Goal: Task Accomplishment & Management: Use online tool/utility

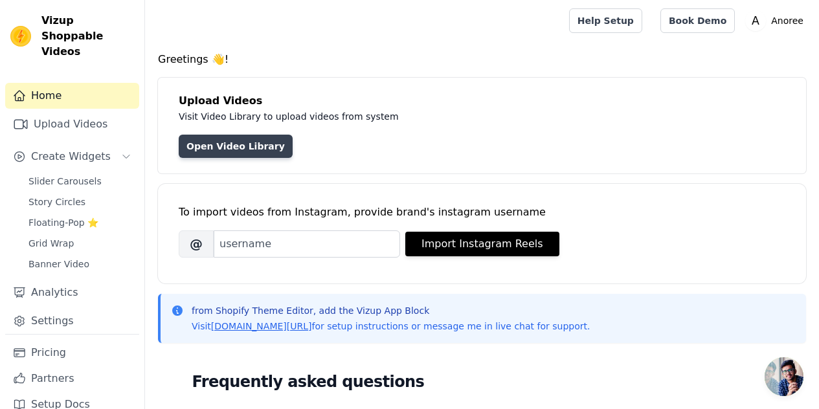
click at [196, 142] on link "Open Video Library" at bounding box center [236, 146] width 114 height 23
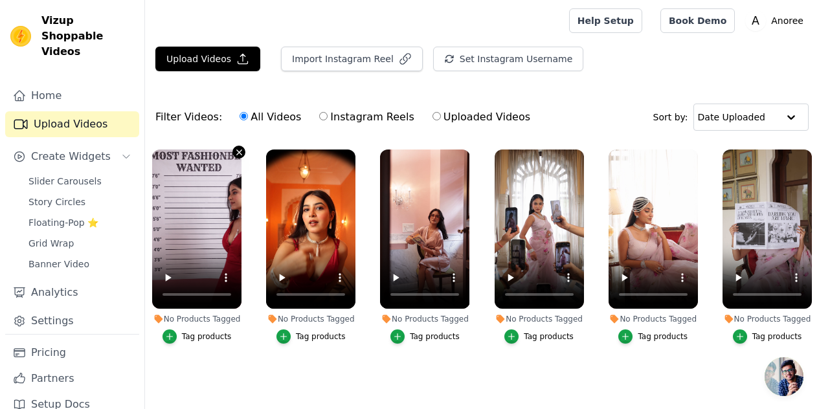
click at [235, 150] on icon "button" at bounding box center [239, 153] width 10 height 10
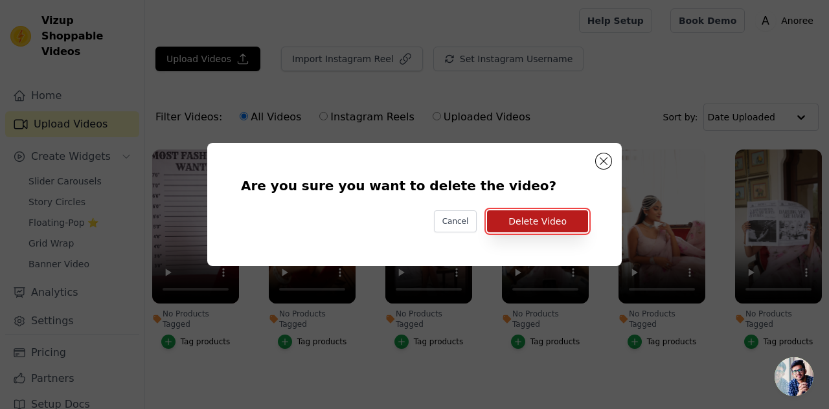
click at [565, 221] on button "Delete Video" at bounding box center [537, 221] width 101 height 22
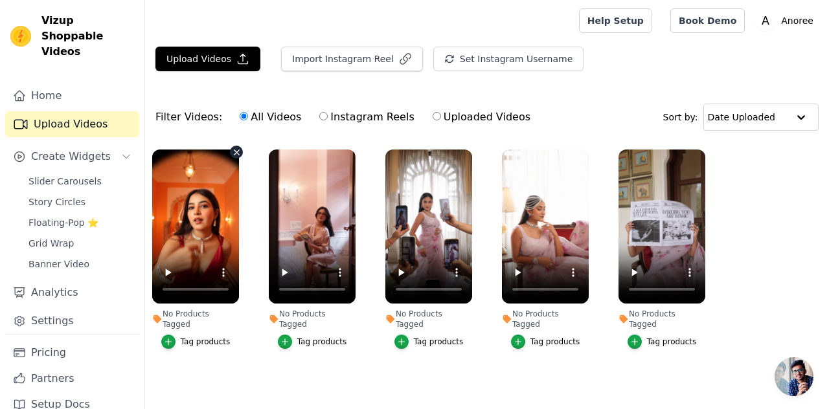
click at [232, 151] on icon "button" at bounding box center [237, 153] width 10 height 10
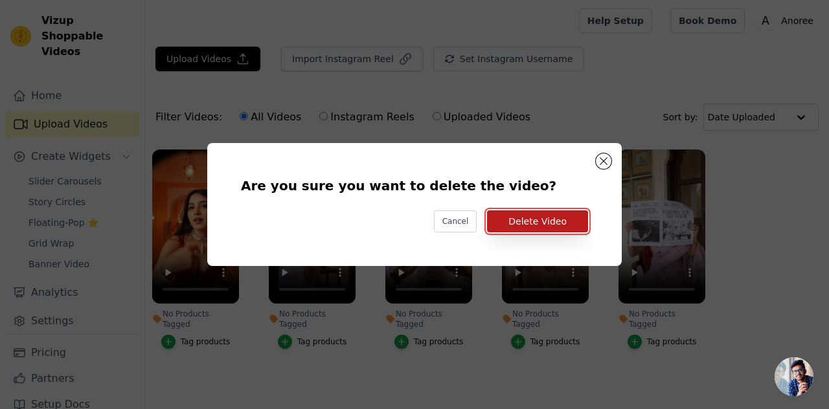
click at [538, 216] on button "Delete Video" at bounding box center [537, 221] width 101 height 22
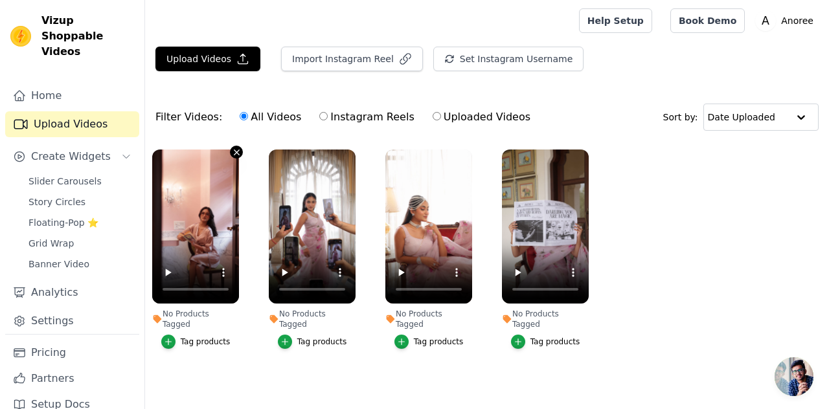
click at [234, 151] on icon "button" at bounding box center [237, 153] width 10 height 10
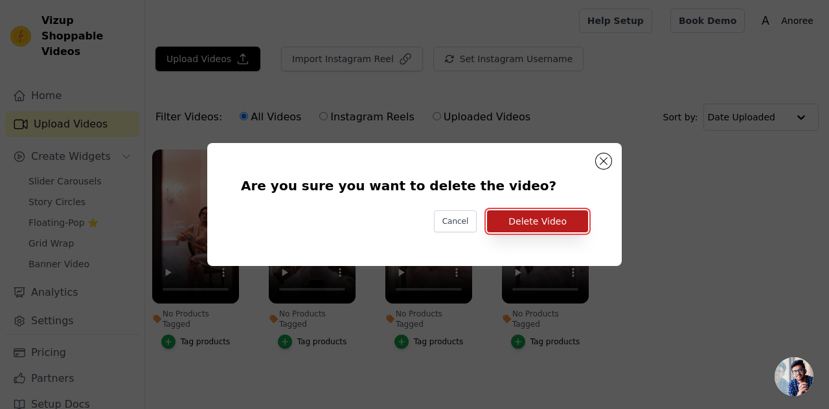
click at [541, 225] on button "Delete Video" at bounding box center [537, 221] width 101 height 22
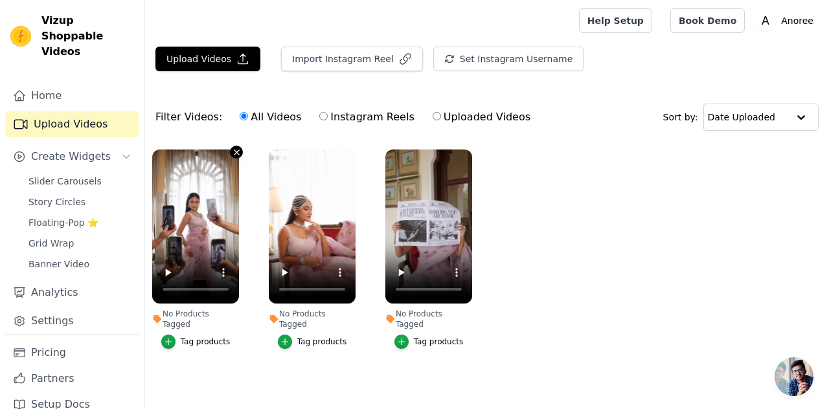
click at [237, 152] on icon "button" at bounding box center [236, 152] width 5 height 5
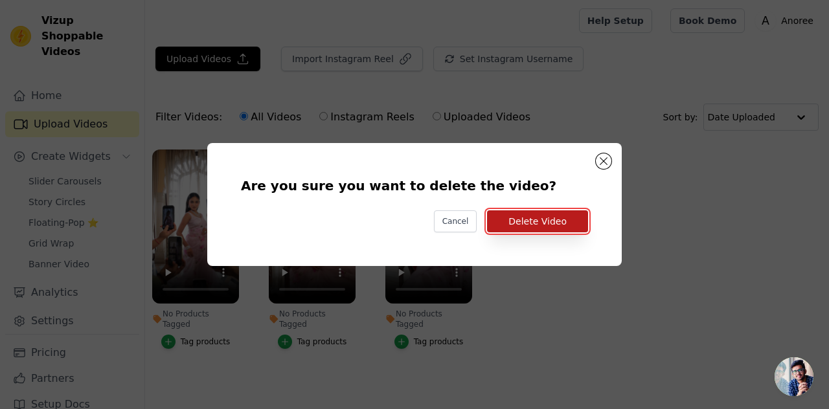
click at [546, 223] on button "Delete Video" at bounding box center [537, 221] width 101 height 22
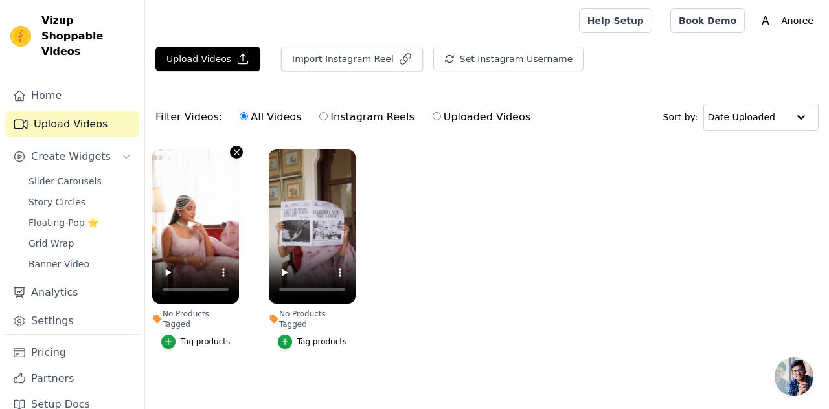
click at [234, 153] on icon "button" at bounding box center [237, 153] width 10 height 10
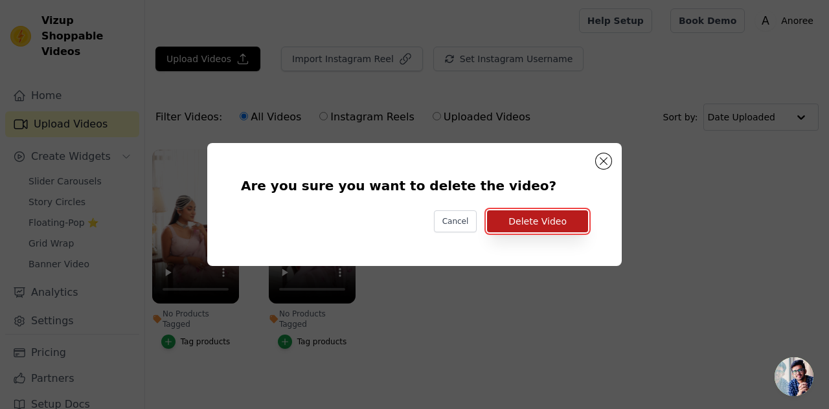
click at [537, 214] on button "Delete Video" at bounding box center [537, 221] width 101 height 22
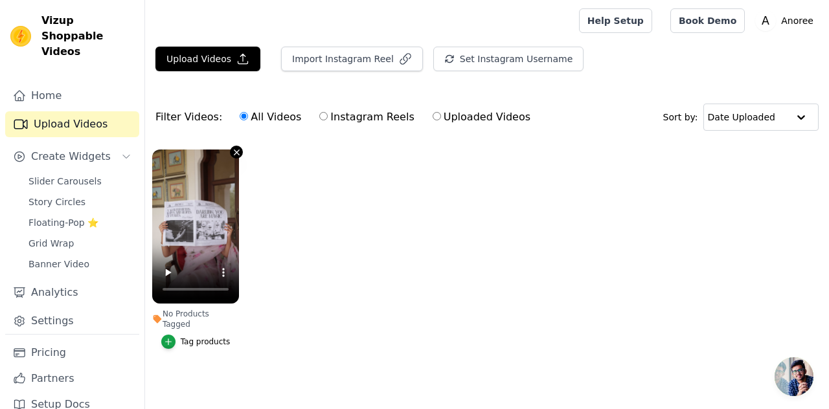
click at [238, 150] on icon "button" at bounding box center [236, 152] width 5 height 5
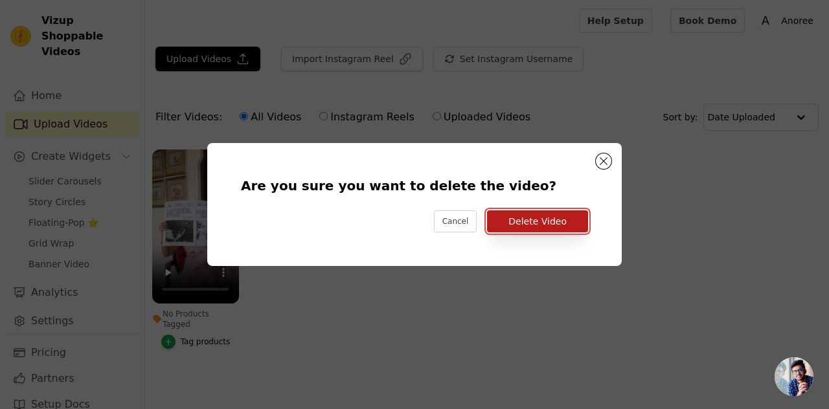
click at [545, 218] on button "Delete Video" at bounding box center [537, 221] width 101 height 22
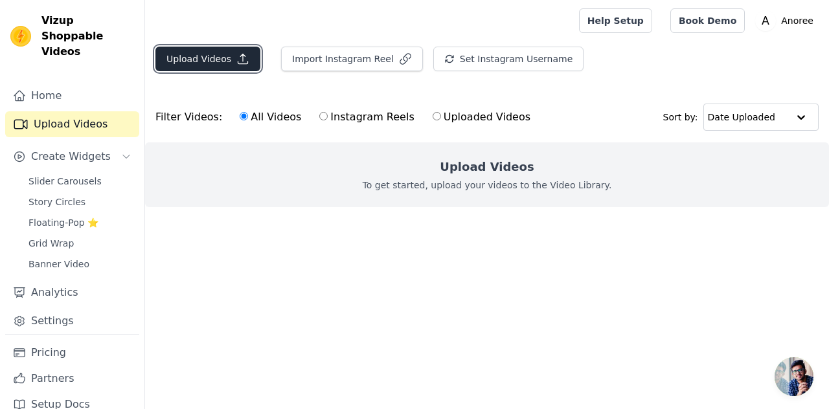
click at [196, 55] on button "Upload Videos" at bounding box center [207, 59] width 105 height 25
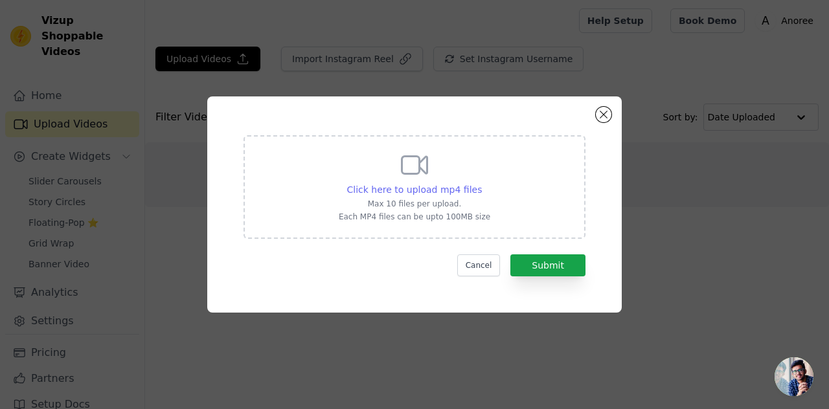
click at [421, 186] on span "Click here to upload mp4 files" at bounding box center [414, 190] width 135 height 10
click at [481, 183] on input "Click here to upload mp4 files Max 10 files per upload. Each MP4 files can be u…" at bounding box center [481, 183] width 1 height 1
type input "C:\fakepath\IMG_6910.MP4"
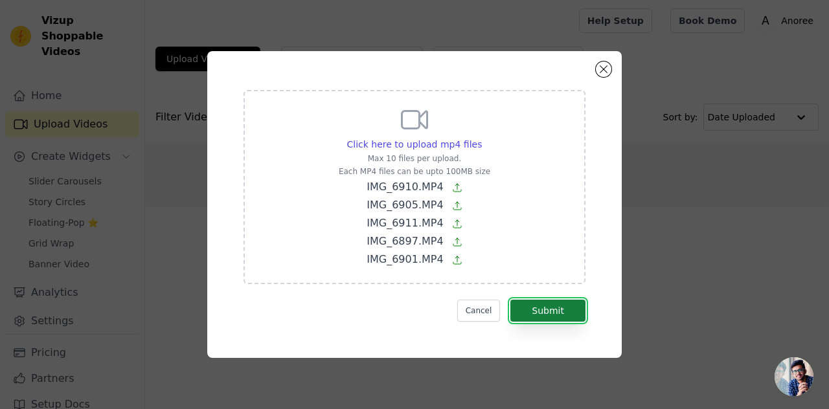
click at [565, 304] on button "Submit" at bounding box center [547, 311] width 75 height 22
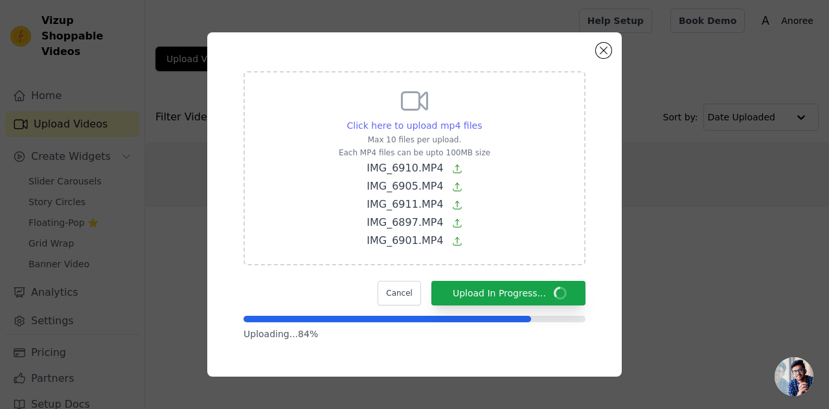
click at [401, 131] on div "Click here to upload mp4 files" at bounding box center [414, 125] width 135 height 13
click at [481, 119] on input "Click here to upload mp4 files Max 10 files per upload. Each MP4 files can be u…" at bounding box center [481, 118] width 1 height 1
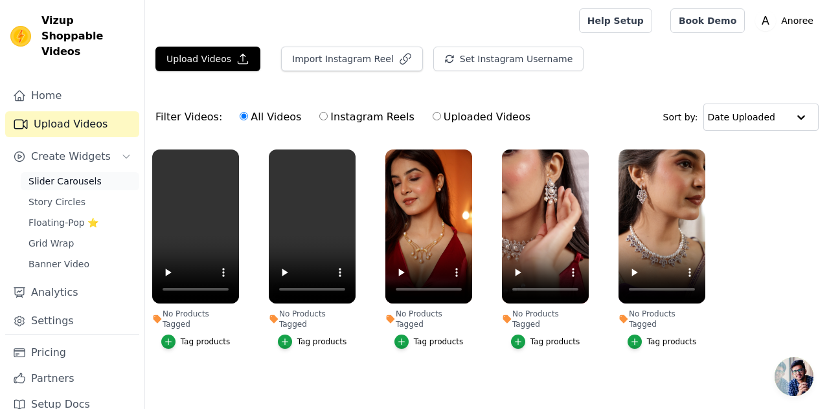
click at [73, 175] on span "Slider Carousels" at bounding box center [64, 181] width 73 height 13
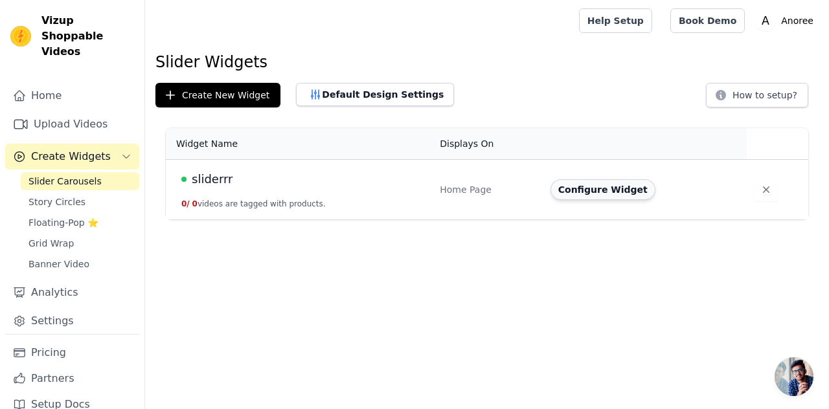
click at [600, 186] on button "Configure Widget" at bounding box center [602, 189] width 105 height 21
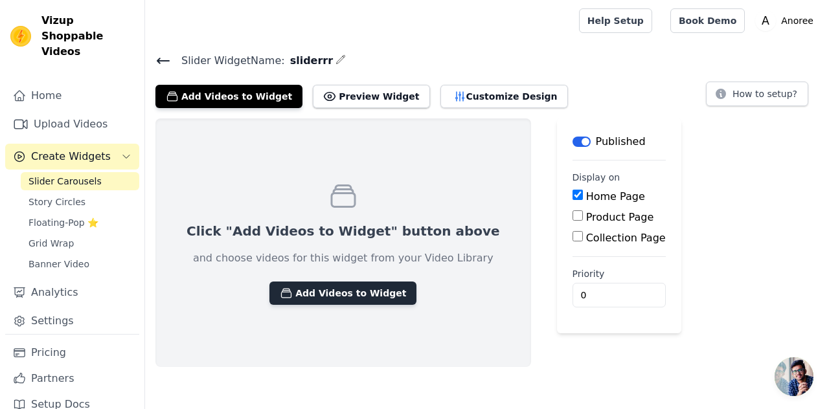
click at [329, 291] on button "Add Videos to Widget" at bounding box center [342, 293] width 147 height 23
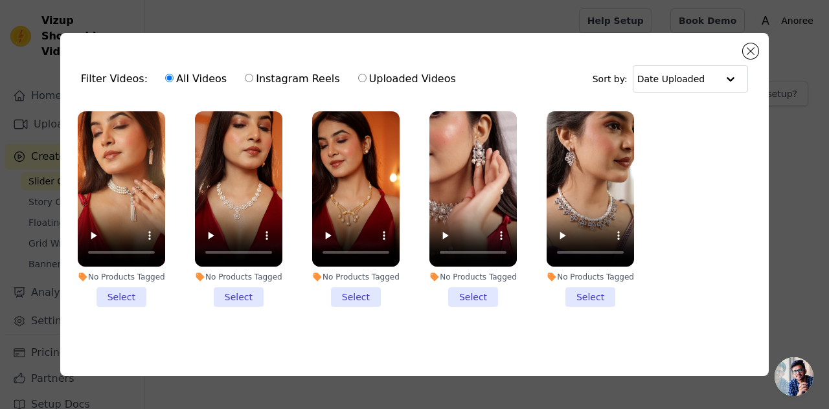
click at [110, 293] on li "No Products Tagged Select" at bounding box center [121, 209] width 87 height 196
click at [0, 0] on input "No Products Tagged Select" at bounding box center [0, 0] width 0 height 0
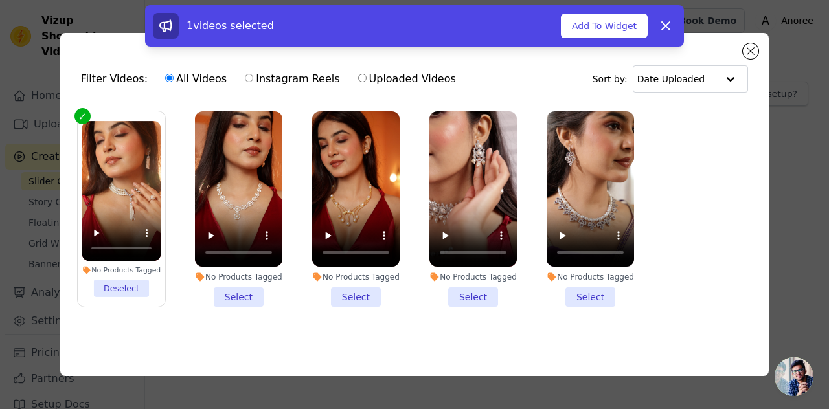
click at [248, 293] on li "No Products Tagged Select" at bounding box center [238, 209] width 87 height 196
click at [0, 0] on input "No Products Tagged Select" at bounding box center [0, 0] width 0 height 0
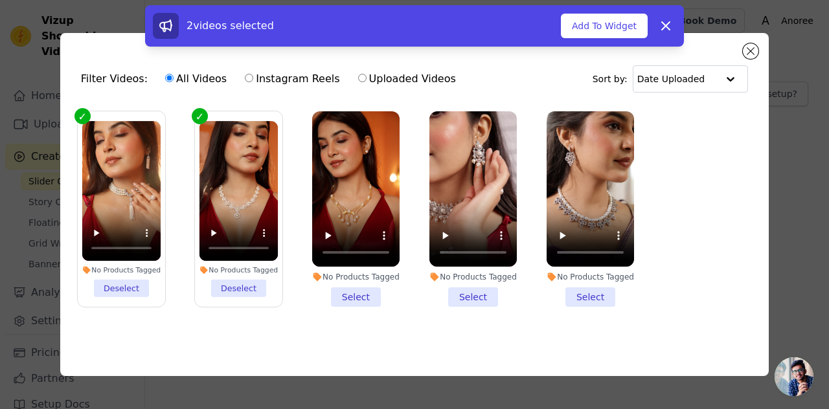
click at [332, 296] on li "No Products Tagged Select" at bounding box center [355, 209] width 87 height 196
click at [0, 0] on input "No Products Tagged Select" at bounding box center [0, 0] width 0 height 0
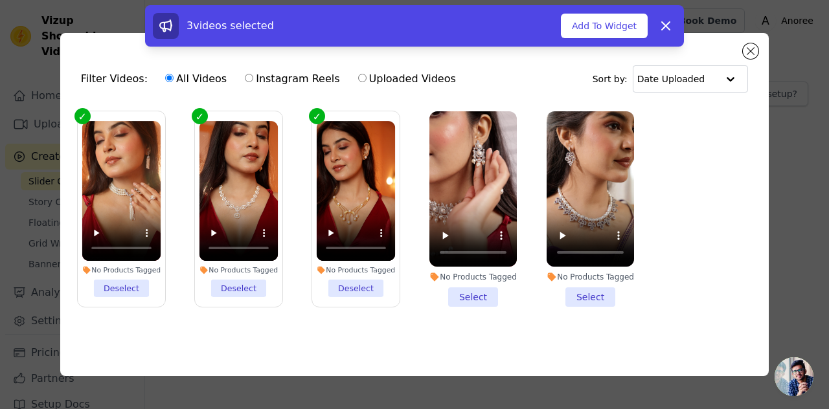
click at [482, 298] on li "No Products Tagged Select" at bounding box center [472, 209] width 87 height 196
click at [0, 0] on input "No Products Tagged Select" at bounding box center [0, 0] width 0 height 0
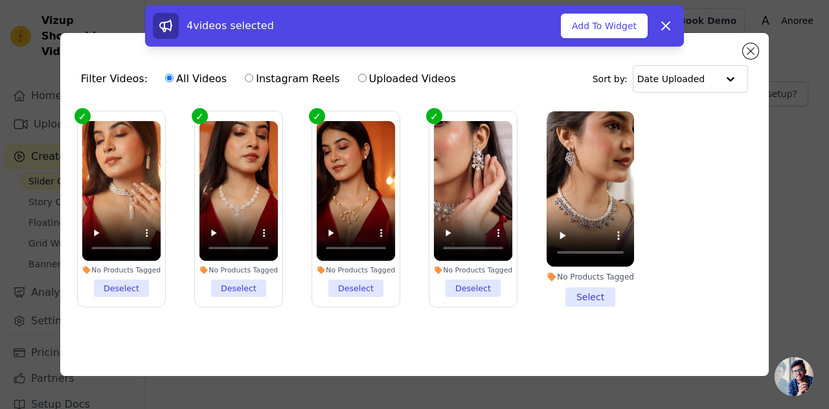
click at [578, 289] on li "No Products Tagged Select" at bounding box center [589, 209] width 87 height 196
click at [0, 0] on input "No Products Tagged Select" at bounding box center [0, 0] width 0 height 0
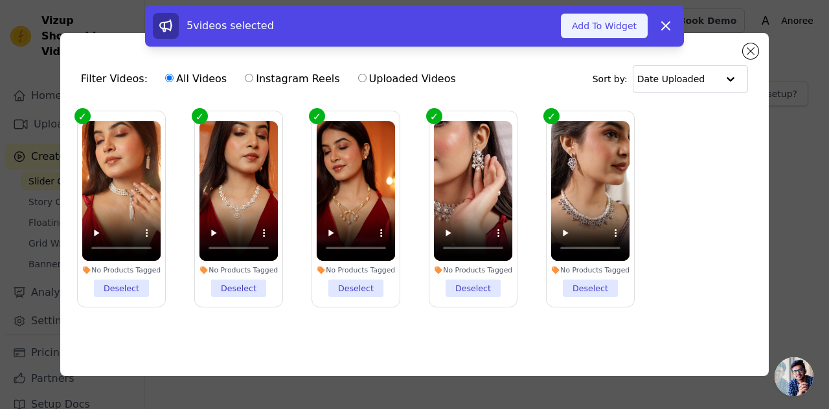
click at [607, 27] on button "Add To Widget" at bounding box center [604, 26] width 87 height 25
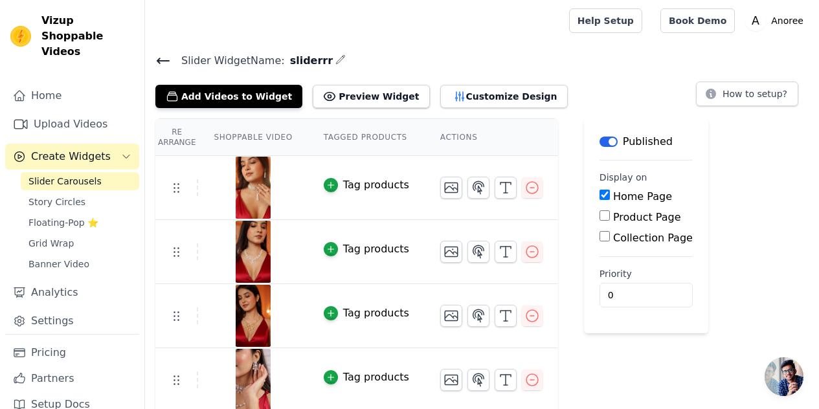
scroll to position [66, 0]
